Goal: Obtain resource: Download file/media

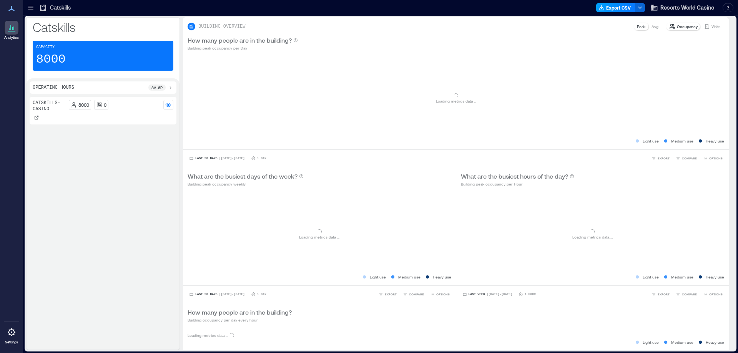
click at [603, 10] on icon "button" at bounding box center [601, 8] width 6 height 6
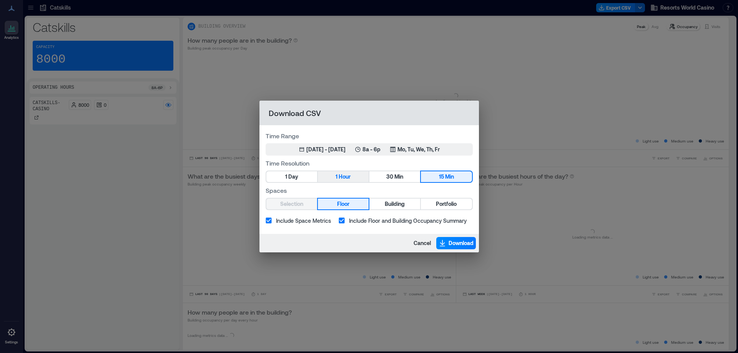
click at [344, 182] on button "1 Hour" at bounding box center [343, 176] width 51 height 11
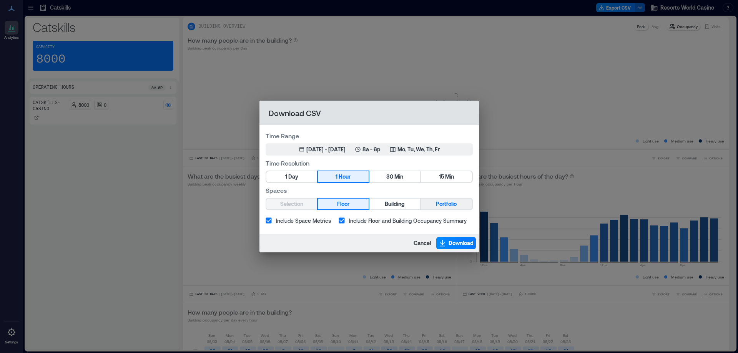
click at [430, 204] on button "Portfolio" at bounding box center [446, 204] width 51 height 11
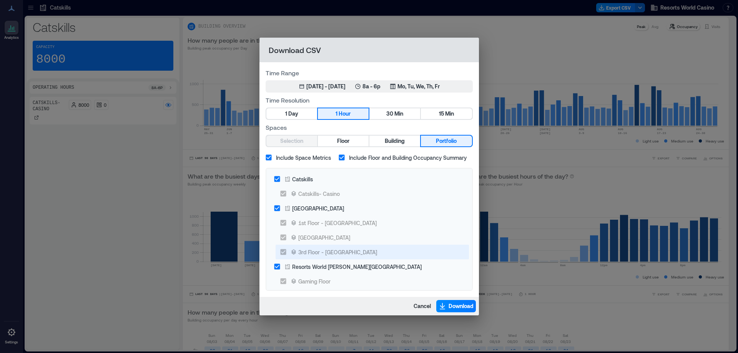
drag, startPoint x: 328, startPoint y: 213, endPoint x: 332, endPoint y: 255, distance: 42.0
click at [328, 212] on label "[GEOGRAPHIC_DATA]" at bounding box center [364, 208] width 188 height 15
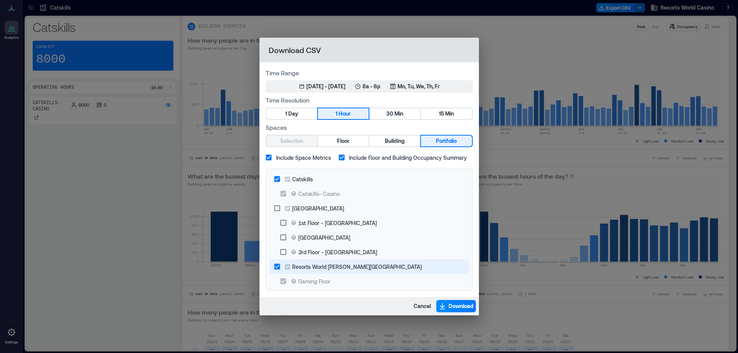
click at [332, 265] on div "Resorts World [PERSON_NAME][GEOGRAPHIC_DATA]" at bounding box center [356, 267] width 129 height 8
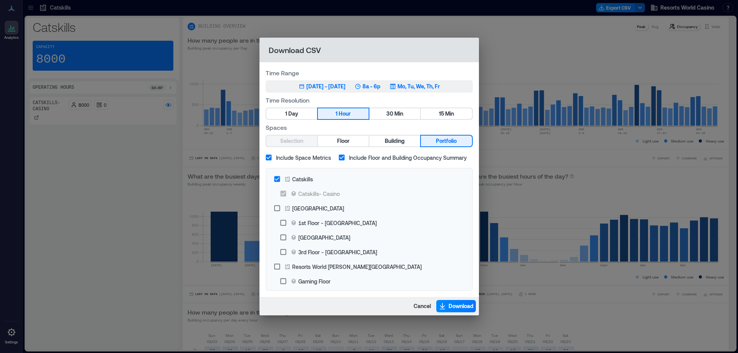
click at [345, 83] on div "[DATE] - [DATE]" at bounding box center [325, 87] width 39 height 8
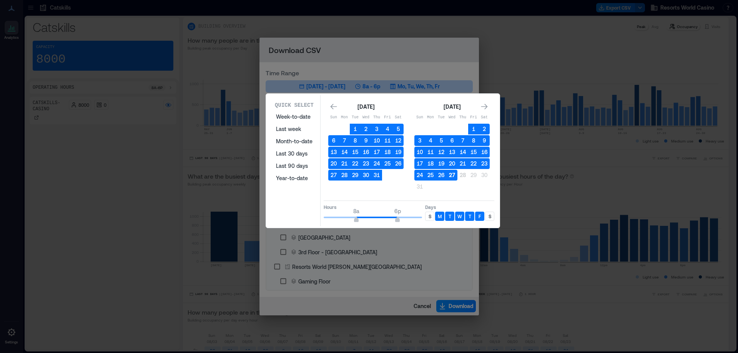
click at [452, 174] on button "27" at bounding box center [451, 175] width 11 height 11
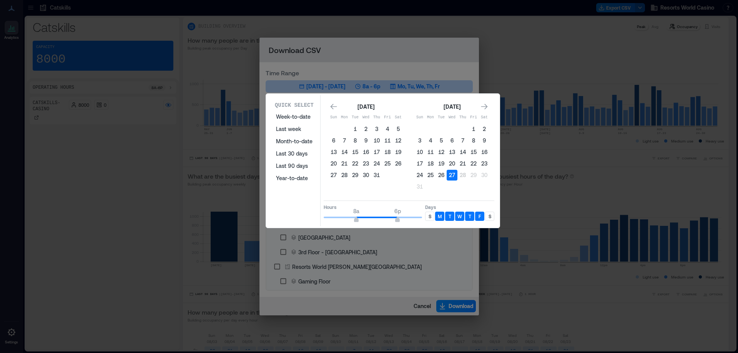
click at [427, 218] on div "S" at bounding box center [429, 216] width 9 height 9
click at [488, 215] on p "S" at bounding box center [489, 216] width 3 height 6
type input "*"
drag, startPoint x: 357, startPoint y: 217, endPoint x: 313, endPoint y: 217, distance: 44.6
click at [312, 219] on div "Quick Select Week-to-date Last week Month-to-date Last 30 days Last 90 days Yea…" at bounding box center [382, 160] width 229 height 131
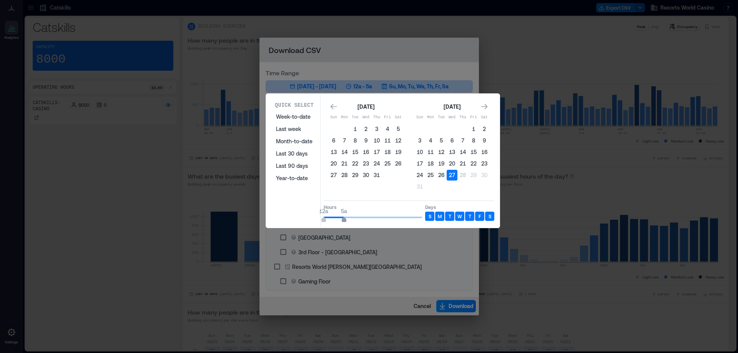
type input "*"
drag, startPoint x: 378, startPoint y: 215, endPoint x: 353, endPoint y: 199, distance: 30.1
click at [347, 219] on span "12a 6a" at bounding box center [372, 218] width 98 height 12
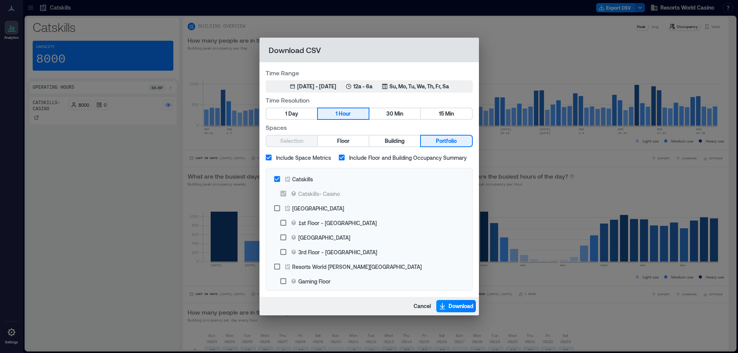
drag, startPoint x: 383, startPoint y: 56, endPoint x: 408, endPoint y: 106, distance: 55.0
click at [448, 303] on span "Download" at bounding box center [460, 306] width 25 height 8
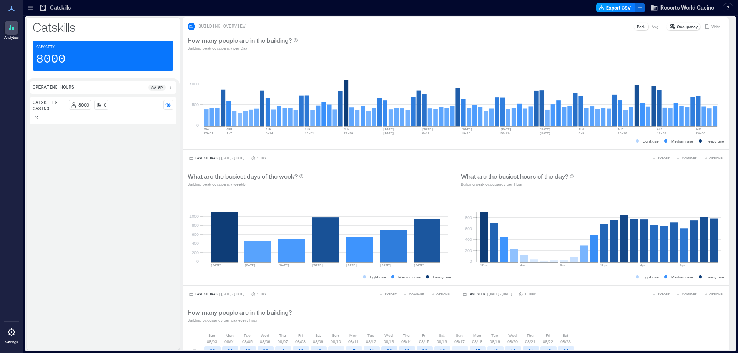
click at [612, 9] on button "Export CSV" at bounding box center [615, 7] width 39 height 9
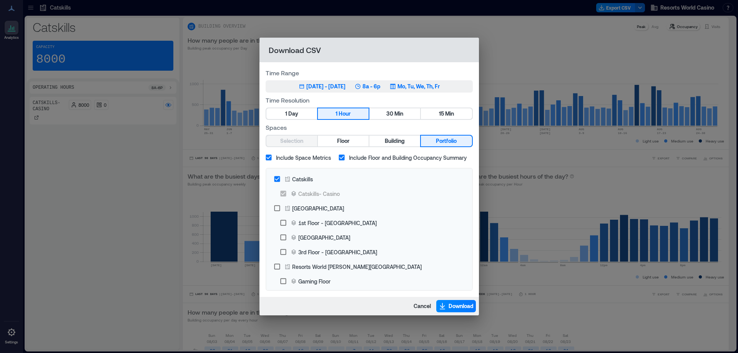
click at [333, 86] on div "[DATE] - [DATE]" at bounding box center [325, 87] width 39 height 8
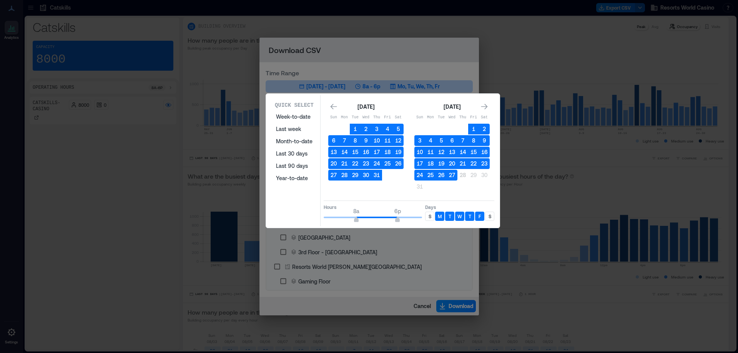
drag, startPoint x: 452, startPoint y: 176, endPoint x: 439, endPoint y: 201, distance: 27.8
click at [451, 176] on button "27" at bounding box center [451, 175] width 11 height 11
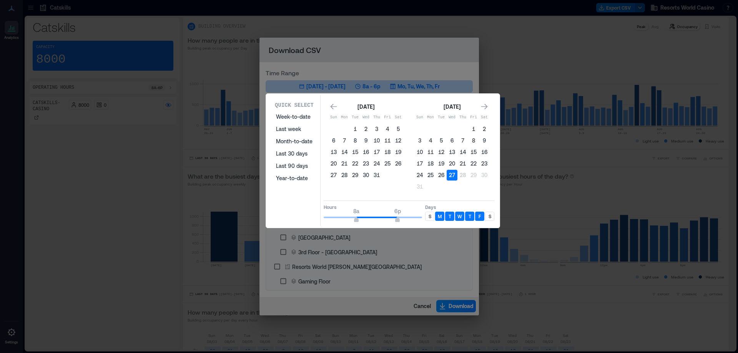
click at [425, 216] on div "S" at bounding box center [429, 216] width 9 height 9
click at [490, 218] on p "S" at bounding box center [489, 216] width 3 height 6
type input "*"
drag, startPoint x: 353, startPoint y: 218, endPoint x: 311, endPoint y: 222, distance: 42.4
click at [311, 222] on div "Quick Select Week-to-date Last week Month-to-date Last 30 days Last 90 days Yea…" at bounding box center [382, 160] width 229 height 131
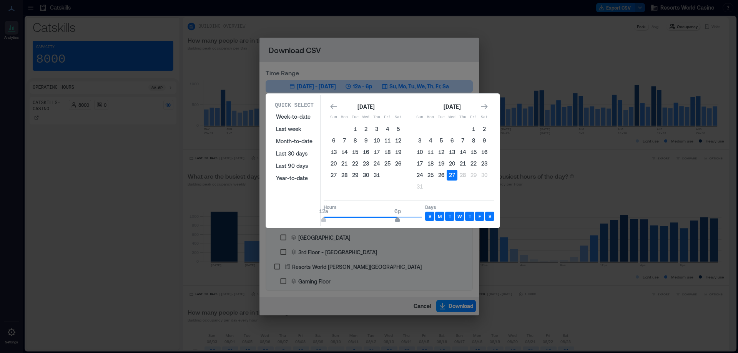
type input "**"
drag, startPoint x: 396, startPoint y: 219, endPoint x: 349, endPoint y: 226, distance: 47.0
click at [428, 220] on div "Hours 12a 12a Days S M T W T F S" at bounding box center [408, 212] width 171 height 23
type input "*"
drag, startPoint x: 323, startPoint y: 219, endPoint x: 350, endPoint y: 219, distance: 26.5
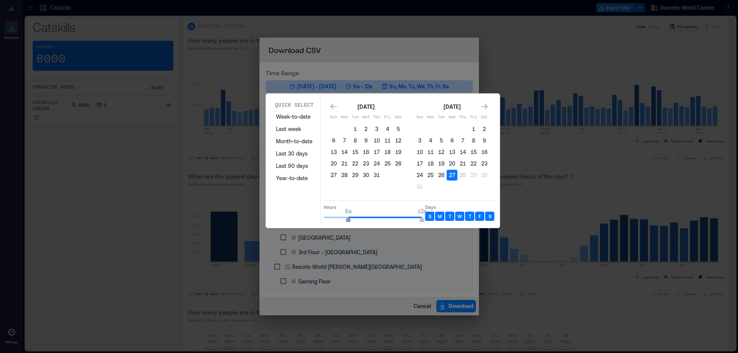
click at [350, 219] on span "6a" at bounding box center [348, 220] width 5 height 3
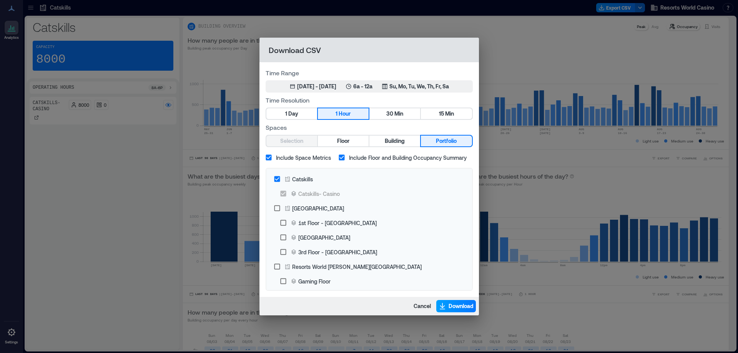
click at [448, 308] on span "Download" at bounding box center [460, 306] width 25 height 8
